Goal: Transaction & Acquisition: Purchase product/service

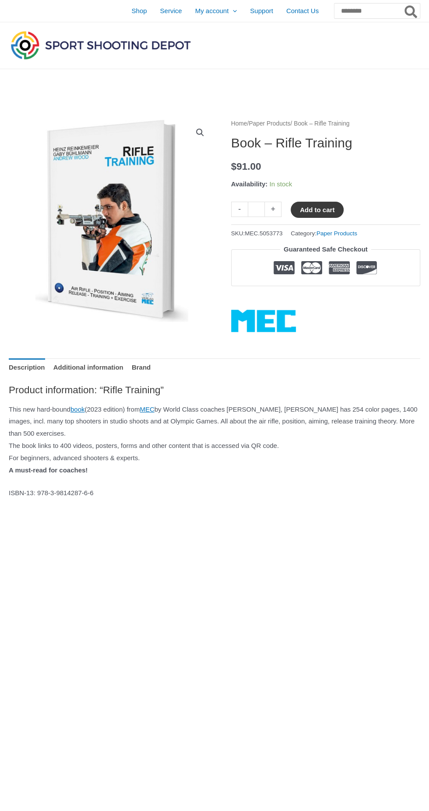
click at [331, 208] on button "Add to cart" at bounding box center [316, 210] width 53 height 16
click at [337, 209] on button "Add to cart" at bounding box center [321, 210] width 63 height 16
click at [336, 209] on button "Add to cart" at bounding box center [319, 210] width 58 height 16
click at [373, 209] on link "View cart" at bounding box center [365, 209] width 32 height 15
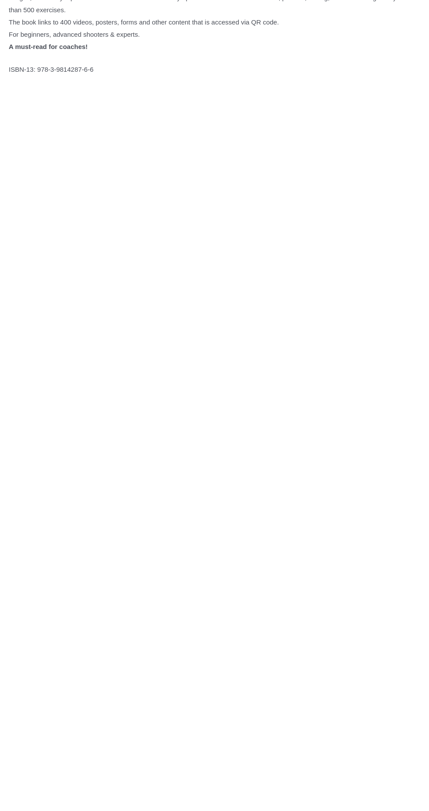
scroll to position [425, 0]
